Goal: Transaction & Acquisition: Download file/media

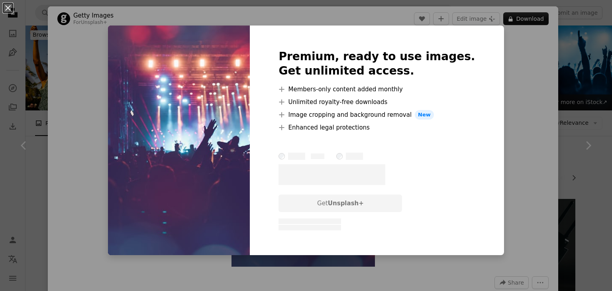
scroll to position [319, 0]
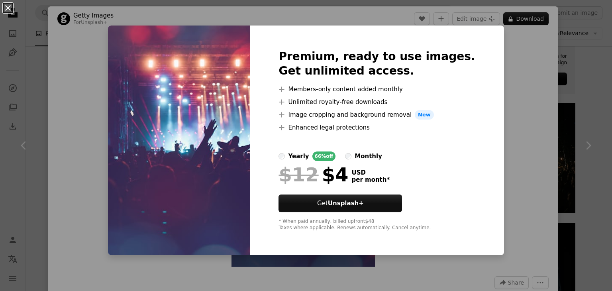
click at [10, 7] on button "An X shape" at bounding box center [8, 8] width 10 height 10
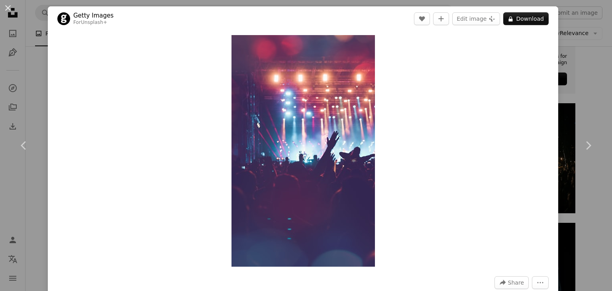
click at [588, 98] on div "An X shape Chevron left Chevron right Getty Images For Unsplash+ A heart A plus…" at bounding box center [306, 145] width 612 height 291
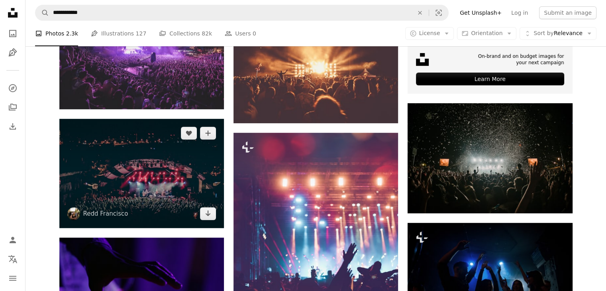
click at [170, 119] on img at bounding box center [141, 173] width 165 height 109
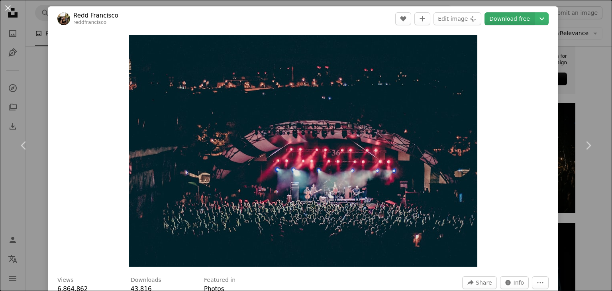
click at [501, 16] on link "Download free" at bounding box center [509, 18] width 50 height 13
